Goal: Task Accomplishment & Management: Manage account settings

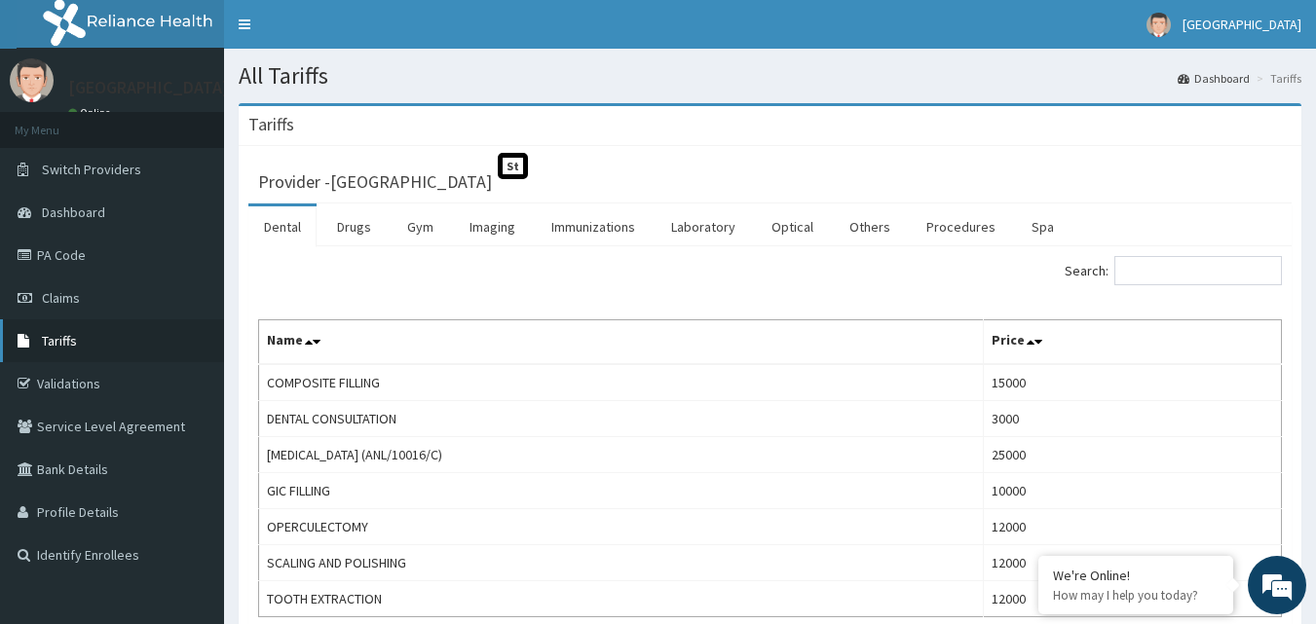
click at [65, 336] on span "Tariffs" at bounding box center [59, 341] width 35 height 18
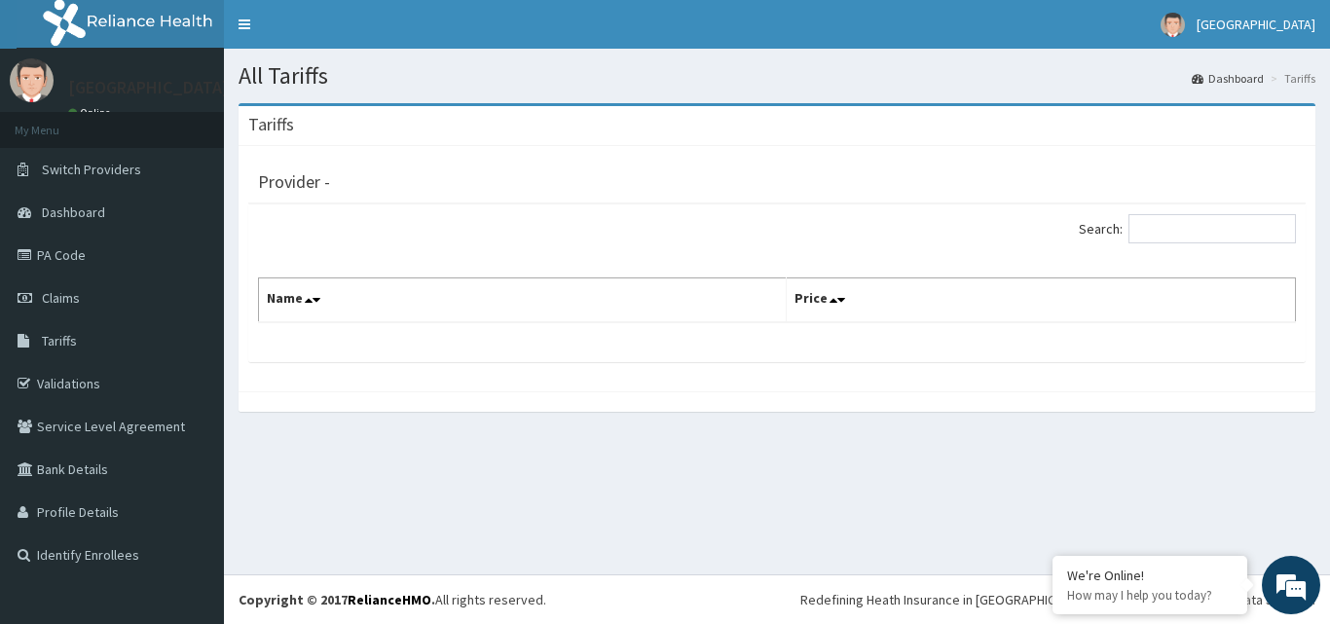
click at [1323, 269] on div "Tariffs Provider - Search: Name Price" at bounding box center [777, 267] width 1106 height 328
click at [71, 330] on link "Tariffs" at bounding box center [112, 340] width 224 height 43
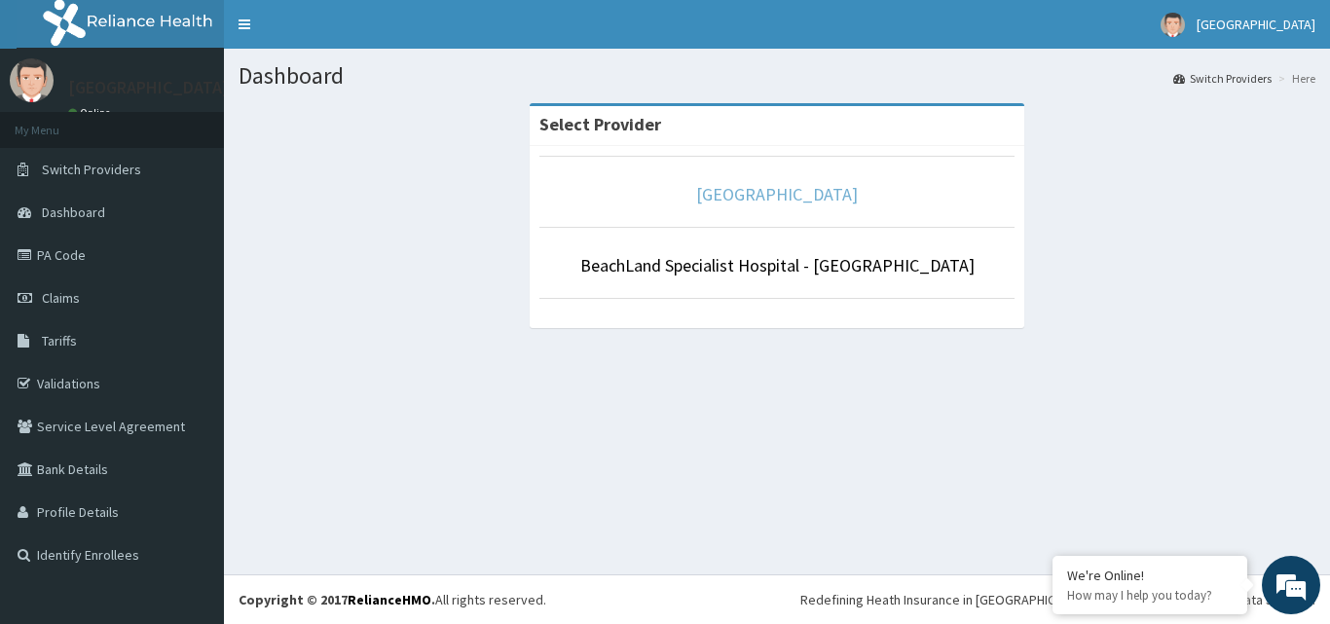
click at [798, 196] on link "[GEOGRAPHIC_DATA]" at bounding box center [777, 194] width 162 height 22
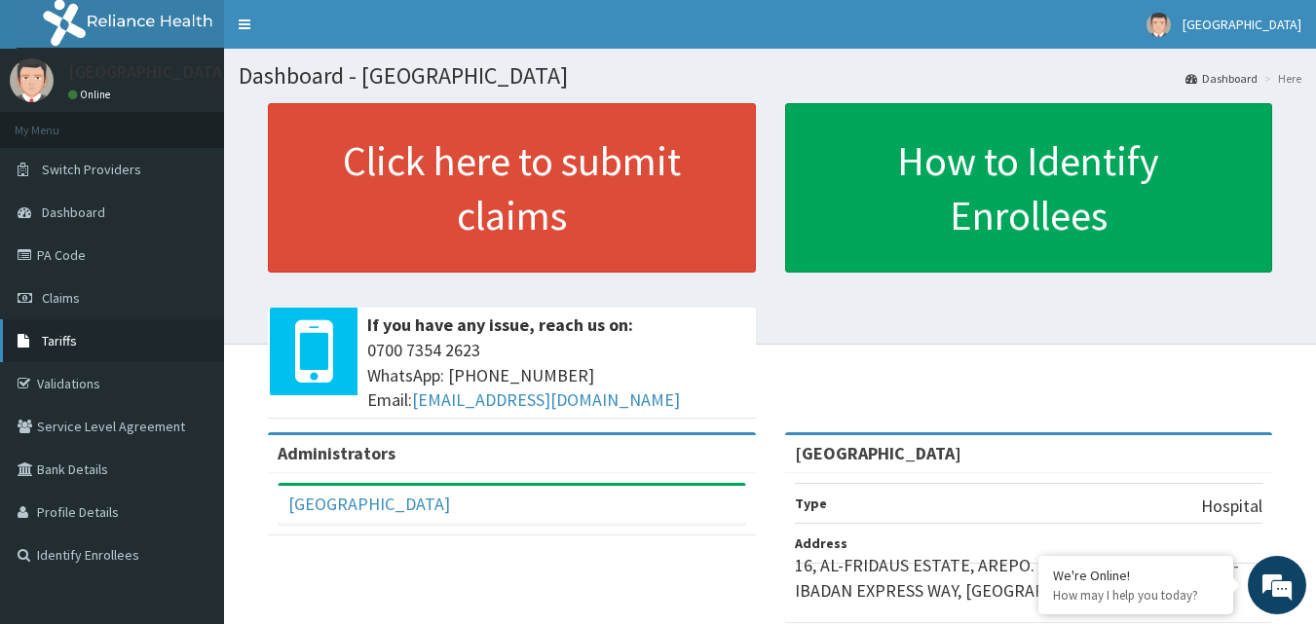
click at [67, 340] on span "Tariffs" at bounding box center [59, 341] width 35 height 18
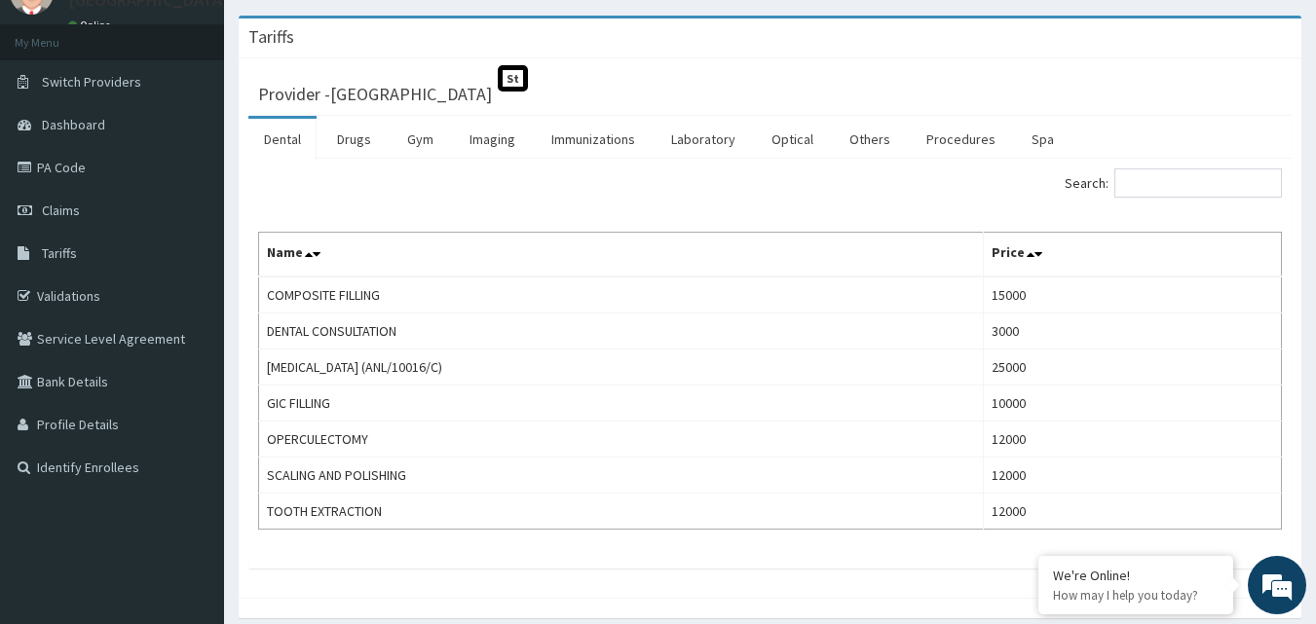
scroll to position [49, 0]
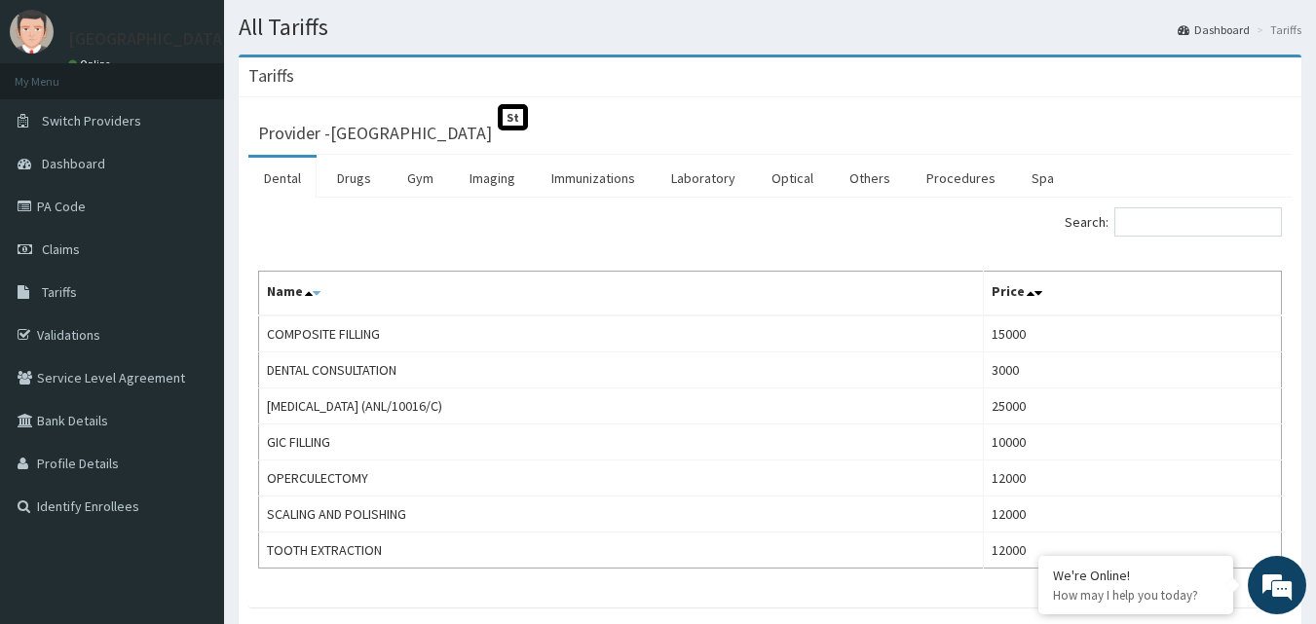
click at [314, 290] on icon at bounding box center [317, 293] width 8 height 14
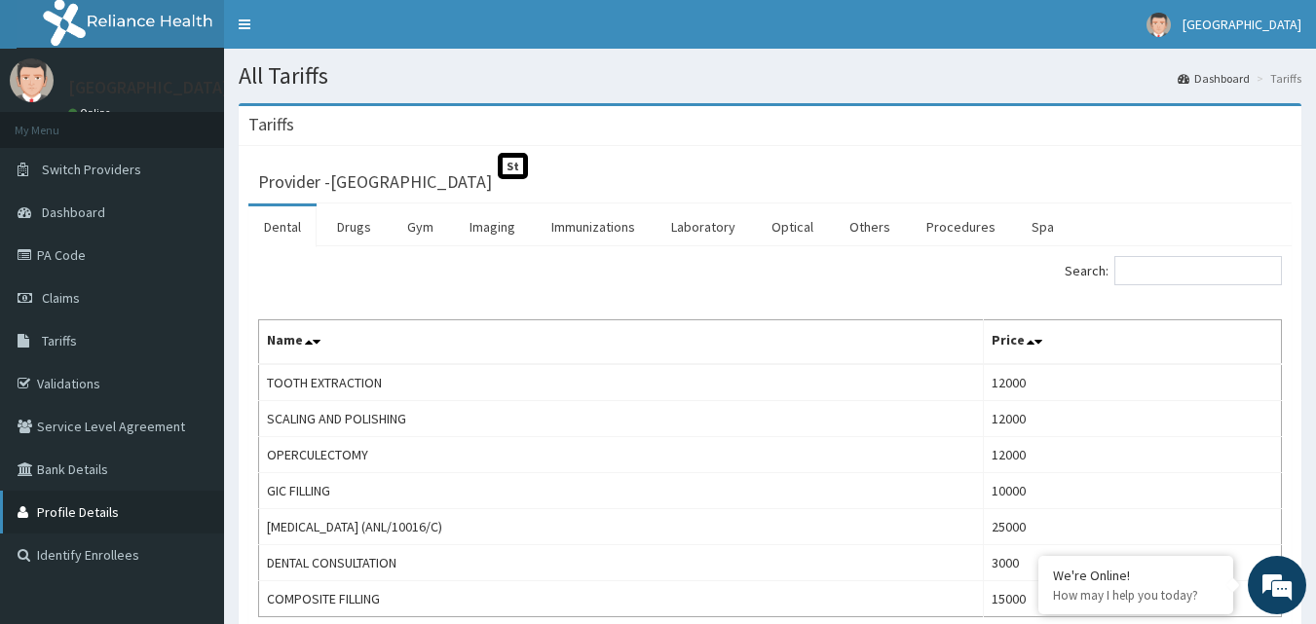
click at [67, 508] on link "Profile Details" at bounding box center [112, 512] width 224 height 43
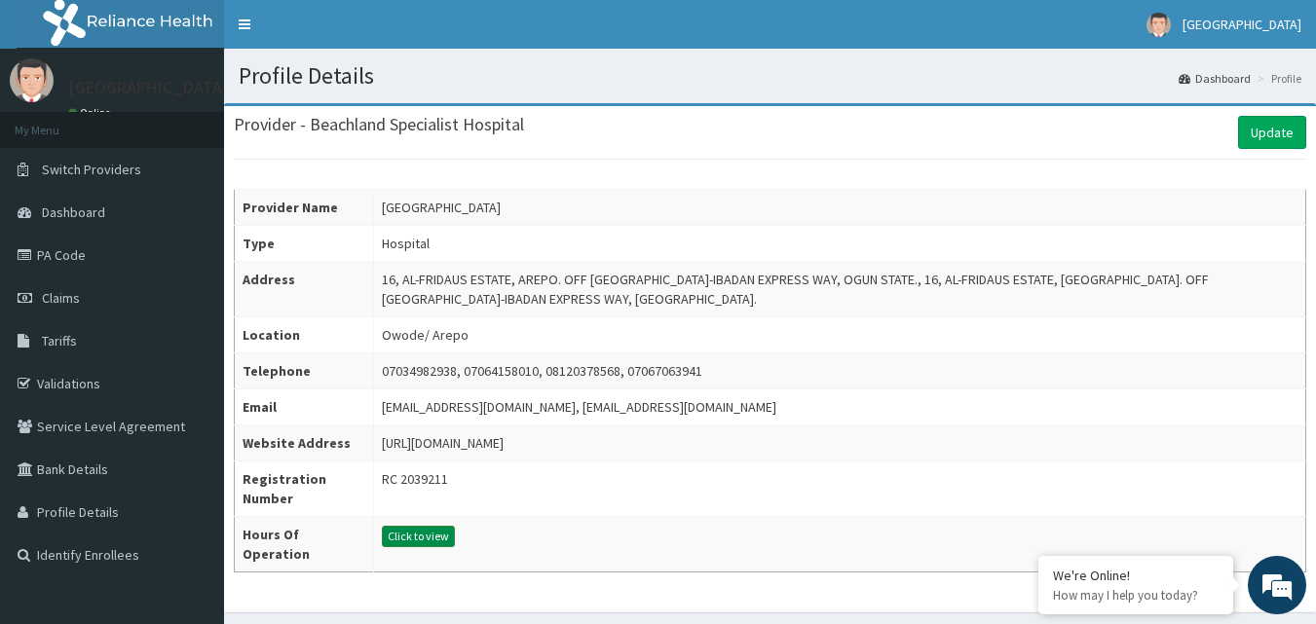
click at [417, 534] on button "Click to view" at bounding box center [418, 536] width 73 height 21
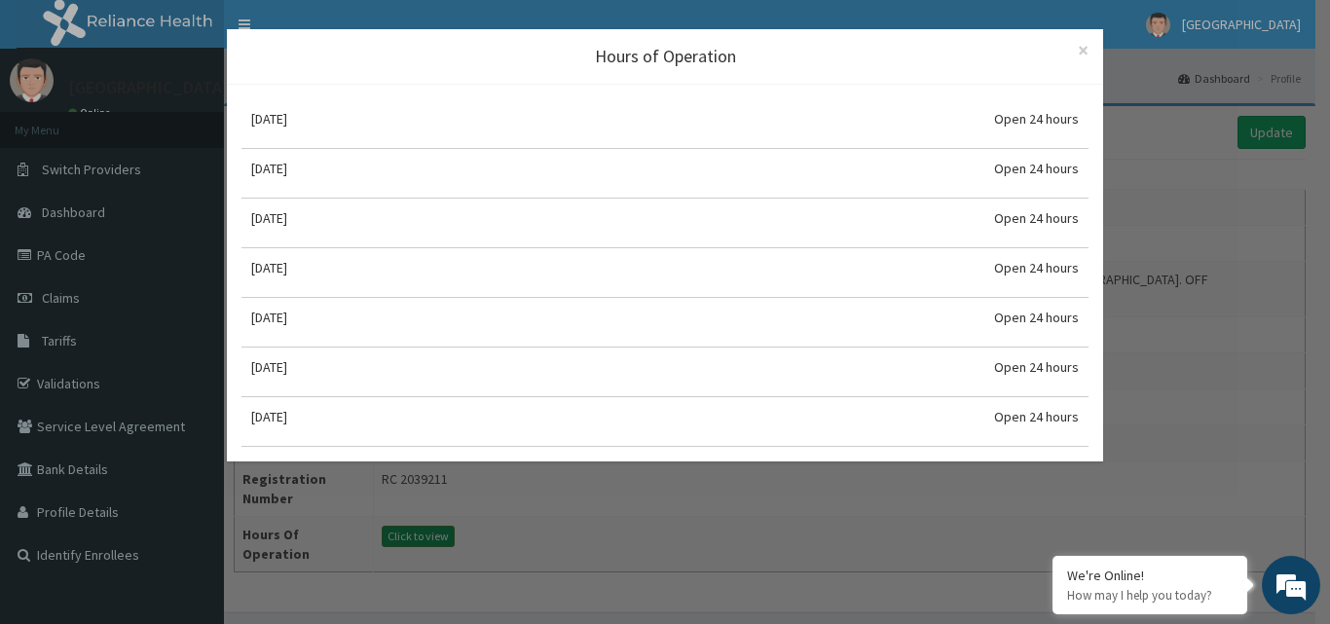
click at [417, 534] on div "Hours of Operation × Close Monday Open 24 hours Tuesday Open 24 hours Wednesday…" at bounding box center [665, 312] width 1330 height 624
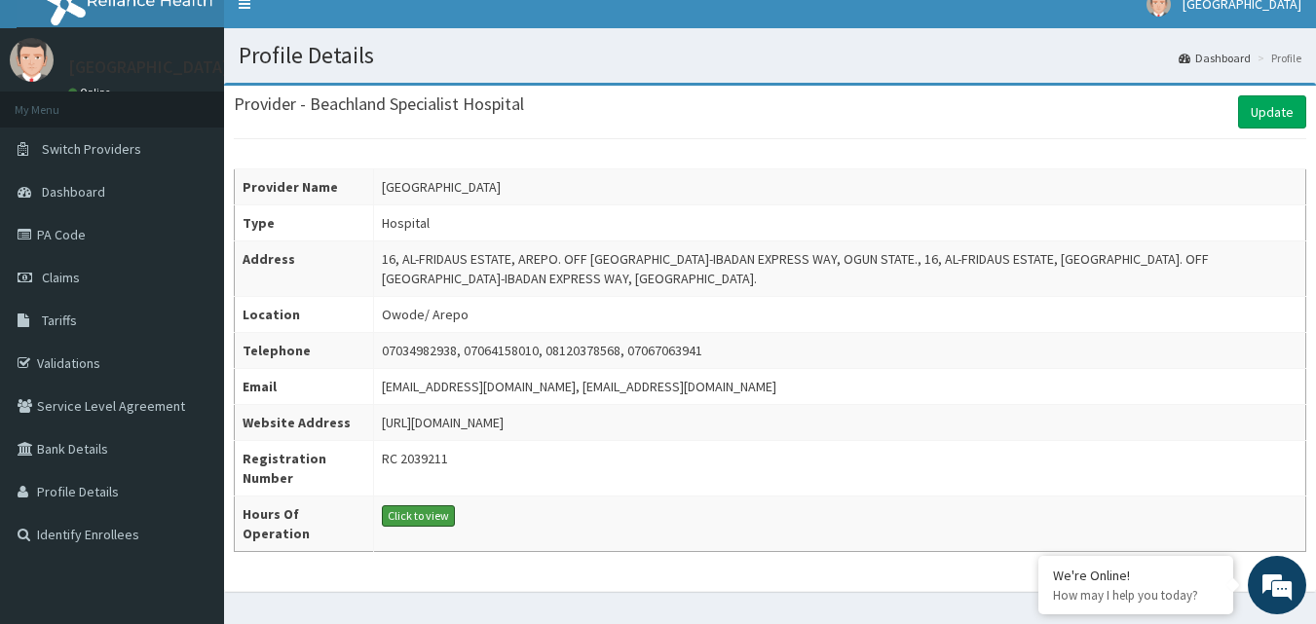
scroll to position [56, 0]
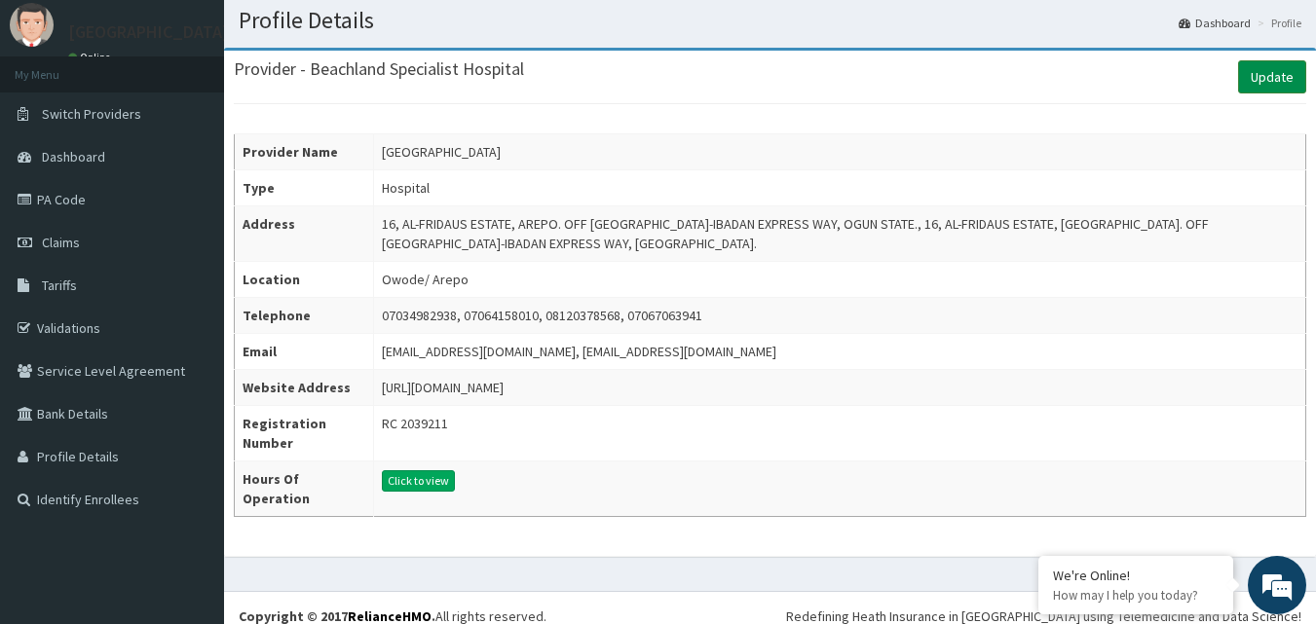
click at [1275, 76] on link "Update" at bounding box center [1272, 76] width 68 height 33
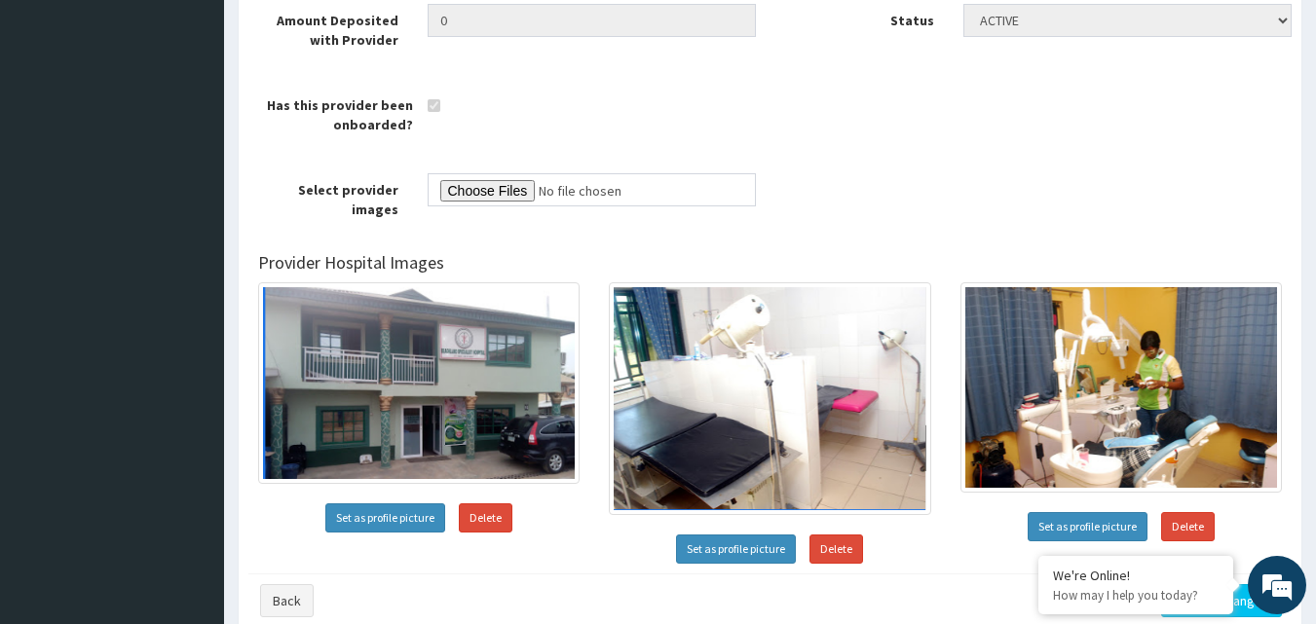
scroll to position [902, 0]
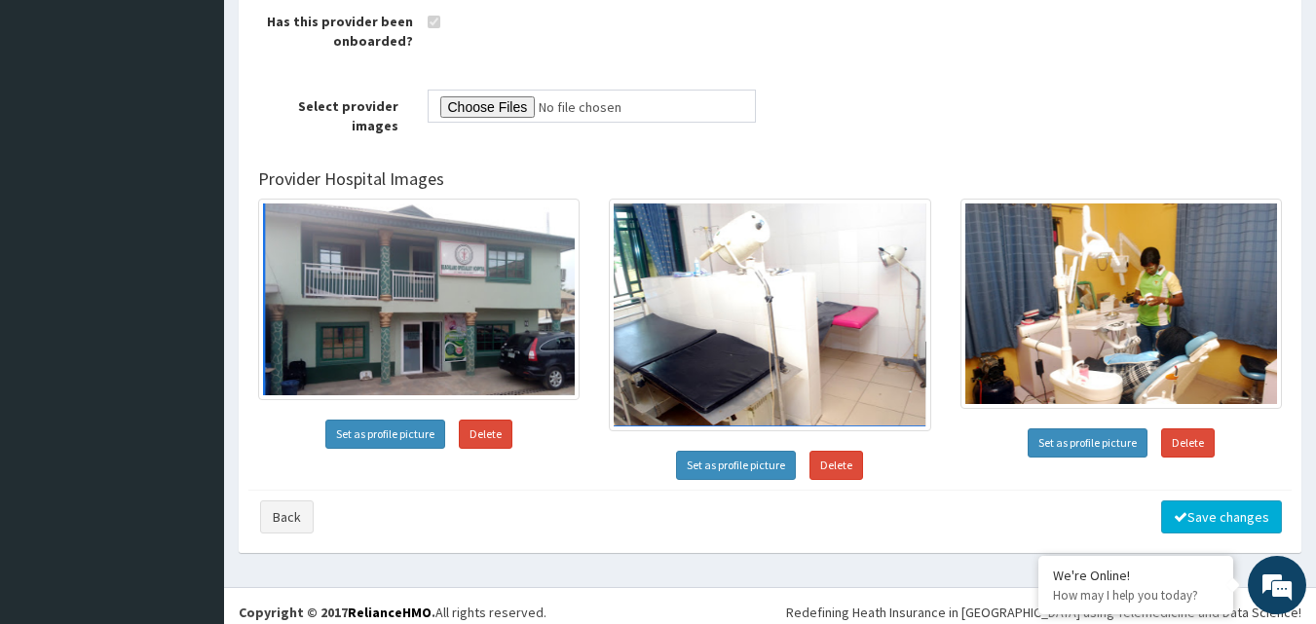
click at [1226, 501] on button "Save changes" at bounding box center [1221, 517] width 121 height 33
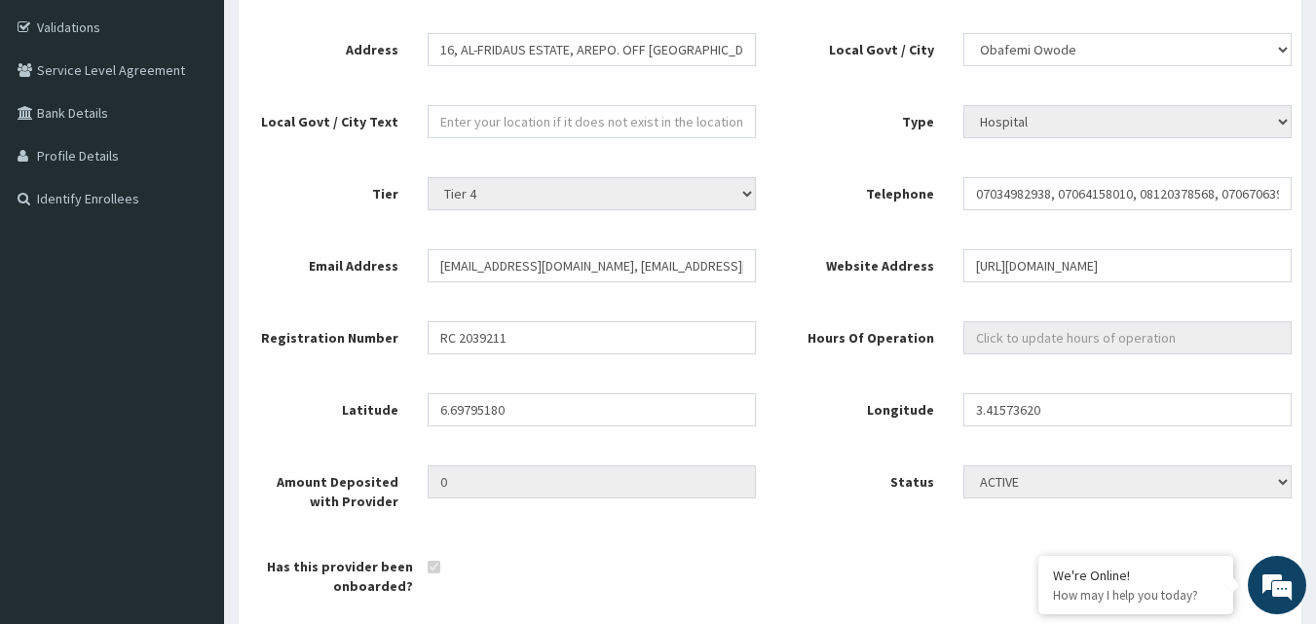
scroll to position [0, 0]
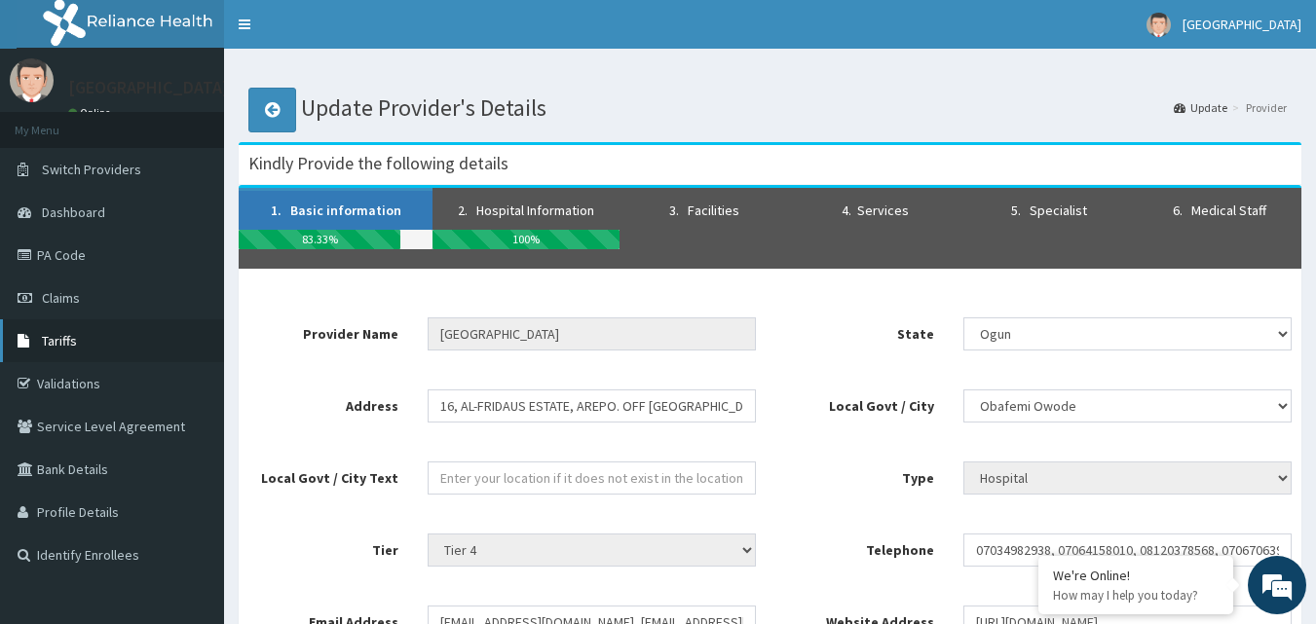
click at [62, 335] on span "Tariffs" at bounding box center [59, 341] width 35 height 18
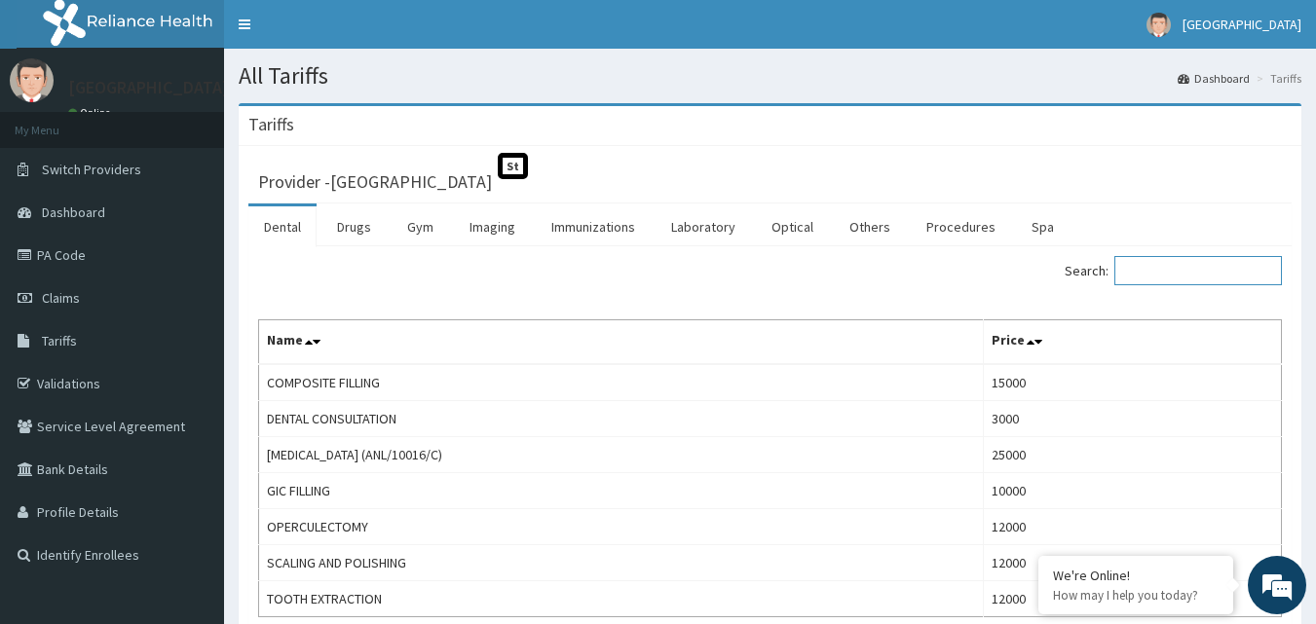
click at [1171, 272] on input "Search:" at bounding box center [1198, 270] width 168 height 29
